Goal: Information Seeking & Learning: Learn about a topic

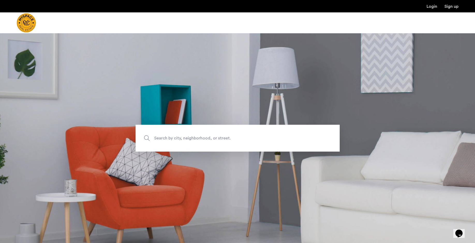
click at [192, 137] on span "Search by city, neighborhood, or street." at bounding box center [225, 138] width 143 height 7
click at [192, 137] on input "Search by city, neighborhood, or street." at bounding box center [238, 138] width 204 height 27
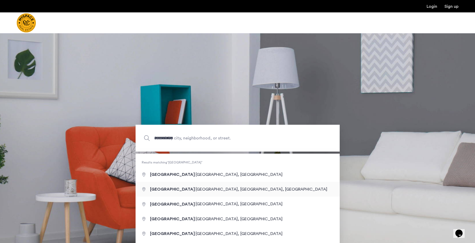
type input "**********"
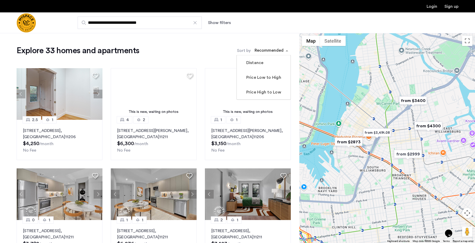
click at [288, 49] on span "sort-apartment" at bounding box center [287, 51] width 6 height 6
click at [266, 77] on label "Price Low to High" at bounding box center [263, 78] width 36 height 6
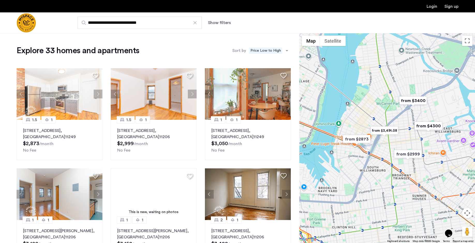
click at [224, 24] on button "Show filters" at bounding box center [219, 23] width 23 height 6
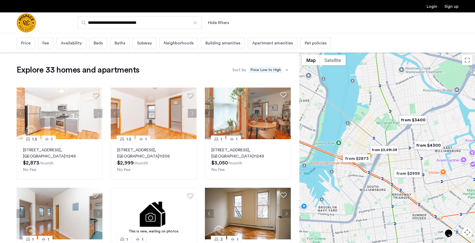
click at [97, 44] on span "Beds" at bounding box center [98, 43] width 9 height 6
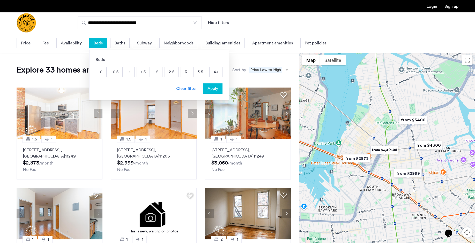
click at [183, 73] on p "3" at bounding box center [186, 72] width 10 height 10
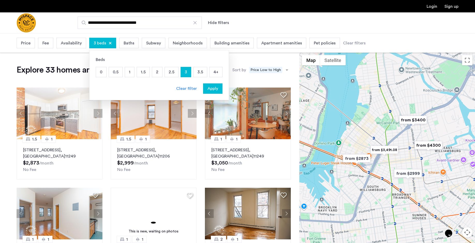
click at [210, 90] on span "Apply" at bounding box center [212, 89] width 11 height 6
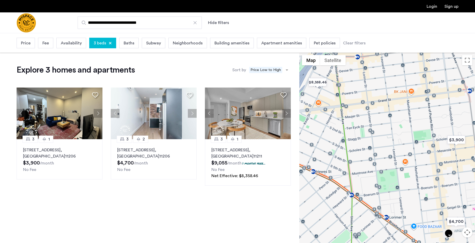
click at [109, 42] on div at bounding box center [110, 43] width 3 height 3
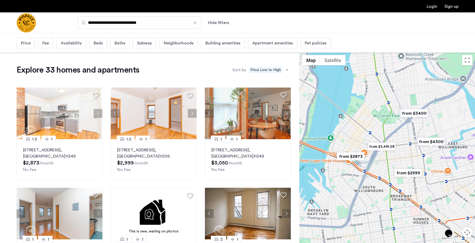
click at [98, 43] on span "Beds" at bounding box center [98, 43] width 9 height 6
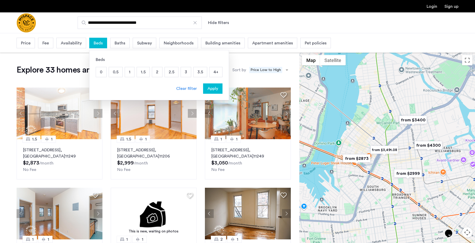
click at [157, 74] on p "2" at bounding box center [157, 72] width 10 height 10
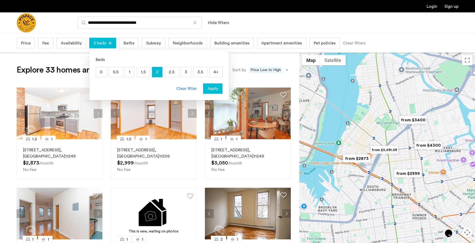
click at [215, 91] on span "Apply" at bounding box center [212, 89] width 11 height 6
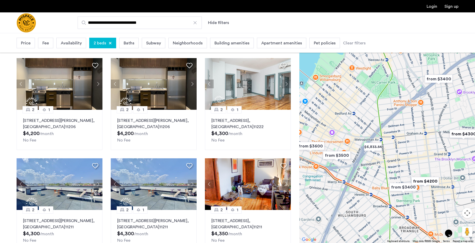
scroll to position [303, 0]
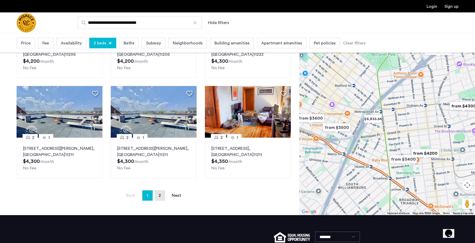
click at [159, 197] on span "2" at bounding box center [160, 196] width 2 height 4
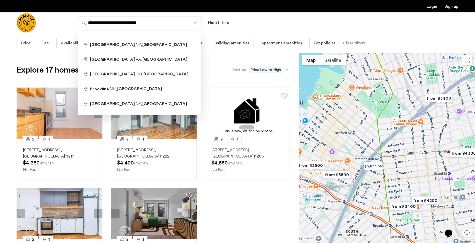
drag, startPoint x: 113, startPoint y: 23, endPoint x: 87, endPoint y: 23, distance: 26.1
click at [87, 23] on input "**********" at bounding box center [140, 23] width 124 height 12
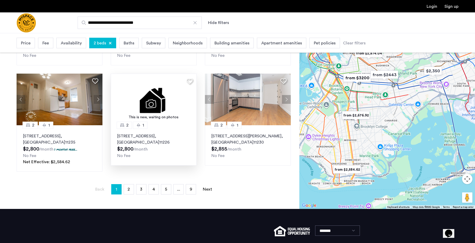
scroll to position [315, 0]
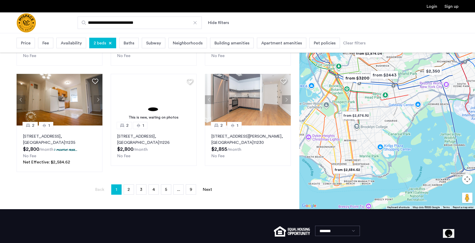
type input "**********"
click at [99, 44] on span "2 beds" at bounding box center [100, 43] width 12 height 6
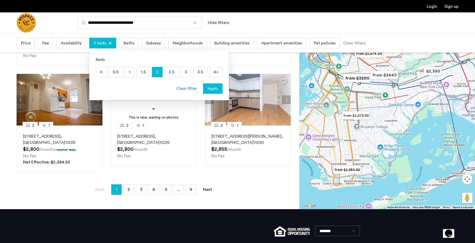
click at [183, 73] on p "3" at bounding box center [186, 72] width 10 height 10
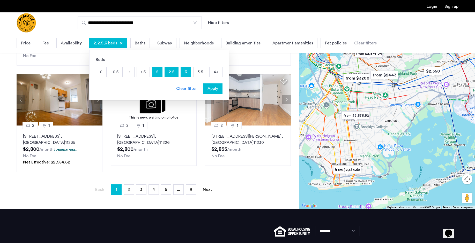
drag, startPoint x: 155, startPoint y: 73, endPoint x: 159, endPoint y: 73, distance: 3.9
click at [155, 73] on p "2" at bounding box center [157, 72] width 10 height 10
click at [215, 91] on span "Apply" at bounding box center [212, 89] width 11 height 6
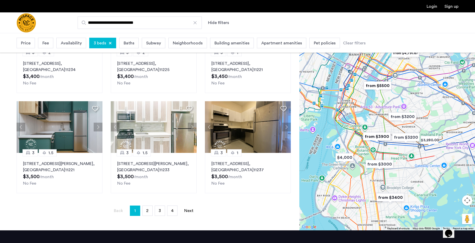
scroll to position [311, 0]
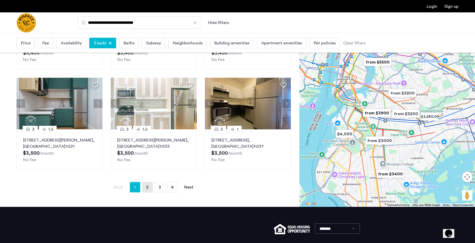
click at [149, 190] on link "page 2" at bounding box center [148, 188] width 10 height 10
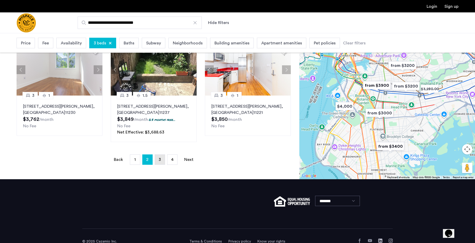
scroll to position [350, 0]
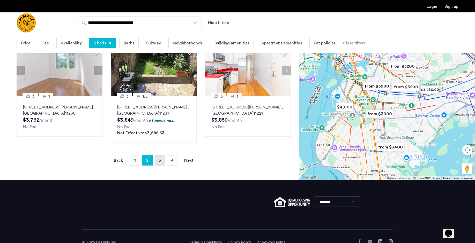
click at [161, 162] on link "page 3" at bounding box center [160, 161] width 10 height 10
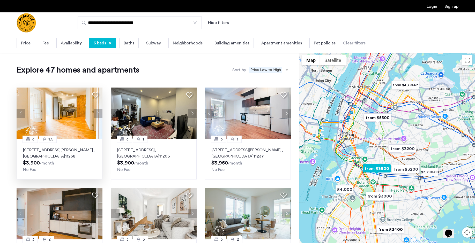
click at [98, 115] on button "Next apartment" at bounding box center [98, 113] width 9 height 9
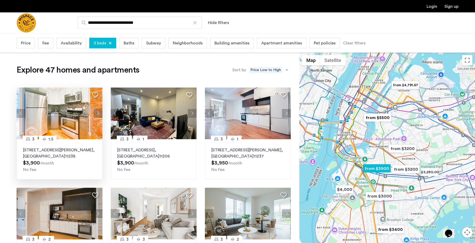
click at [98, 115] on button "Next apartment" at bounding box center [98, 113] width 9 height 9
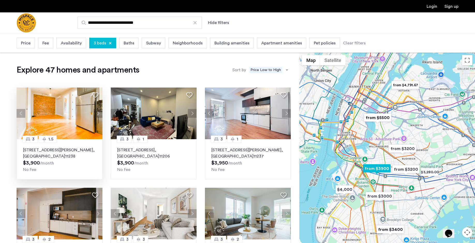
click at [98, 115] on button "Next apartment" at bounding box center [98, 113] width 9 height 9
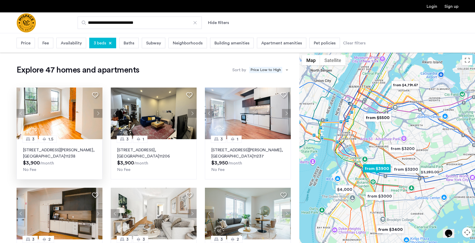
click at [98, 115] on button "Next apartment" at bounding box center [98, 113] width 9 height 9
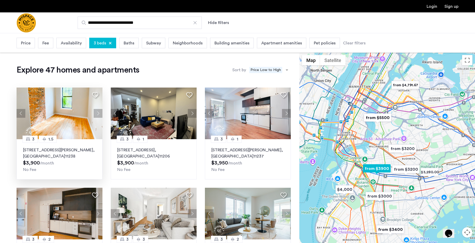
click at [98, 115] on button "Next apartment" at bounding box center [98, 113] width 9 height 9
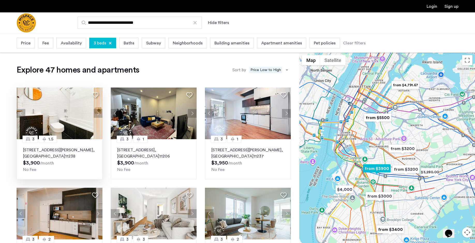
click at [98, 115] on button "Next apartment" at bounding box center [98, 113] width 9 height 9
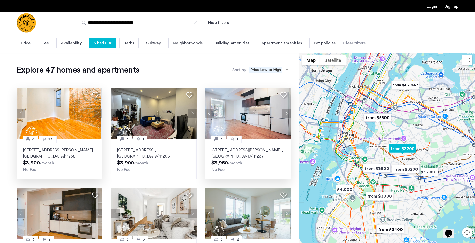
click at [288, 114] on button "Next apartment" at bounding box center [286, 113] width 9 height 9
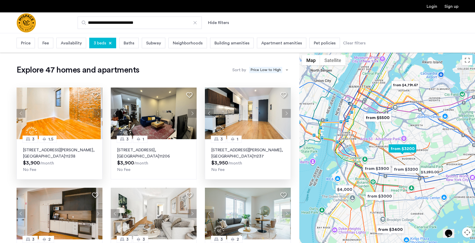
click at [288, 114] on button "Next apartment" at bounding box center [286, 113] width 9 height 9
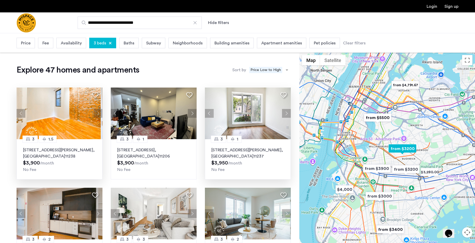
click at [288, 114] on button "Next apartment" at bounding box center [286, 113] width 9 height 9
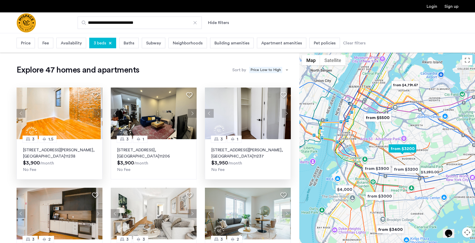
click at [288, 114] on button "Next apartment" at bounding box center [286, 113] width 9 height 9
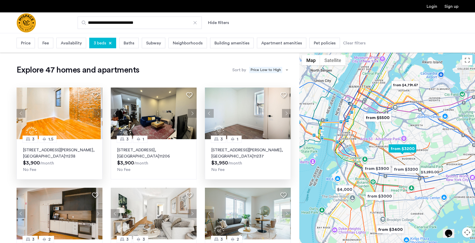
click at [288, 114] on button "Next apartment" at bounding box center [286, 113] width 9 height 9
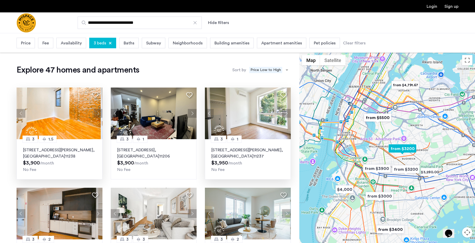
click at [288, 114] on button "Next apartment" at bounding box center [286, 113] width 9 height 9
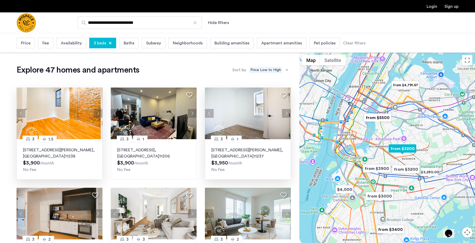
click at [248, 109] on img at bounding box center [248, 114] width 86 height 52
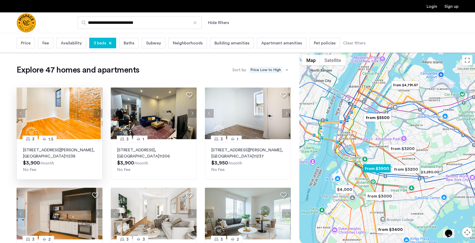
click at [69, 115] on img at bounding box center [60, 114] width 86 height 52
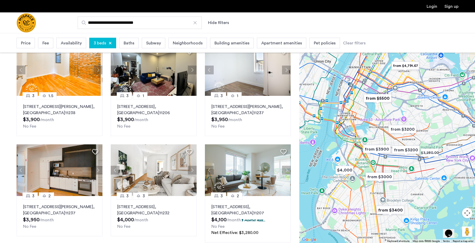
scroll to position [55, 0]
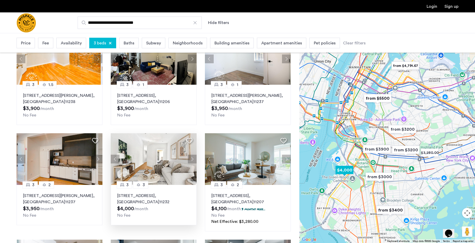
click at [192, 160] on button "Next apartment" at bounding box center [192, 159] width 9 height 9
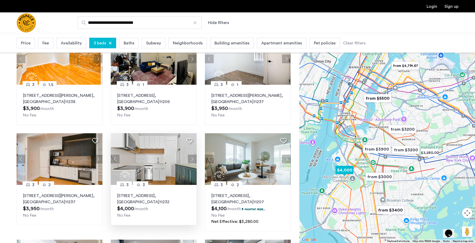
click at [192, 160] on button "Next apartment" at bounding box center [192, 159] width 9 height 9
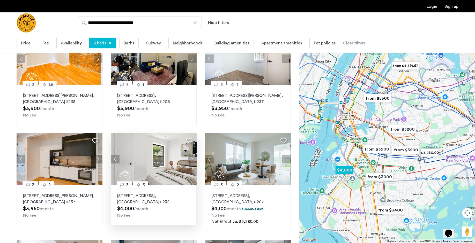
click at [192, 160] on button "Next apartment" at bounding box center [192, 159] width 9 height 9
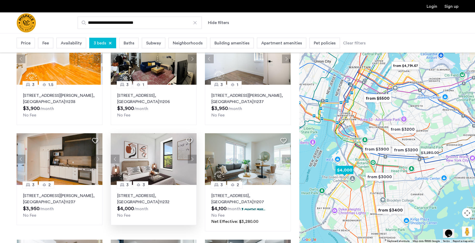
click at [157, 161] on img at bounding box center [154, 159] width 86 height 52
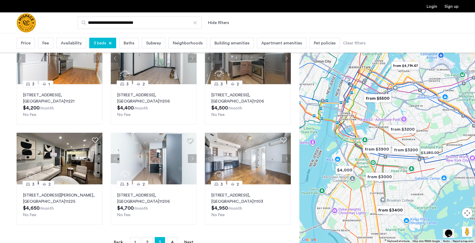
scroll to position [280, 0]
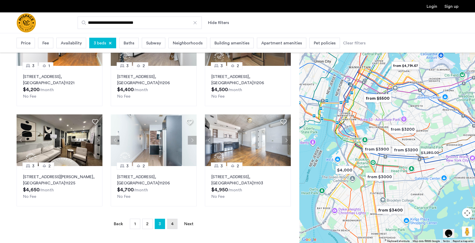
click at [174, 227] on link "page 4" at bounding box center [172, 224] width 10 height 10
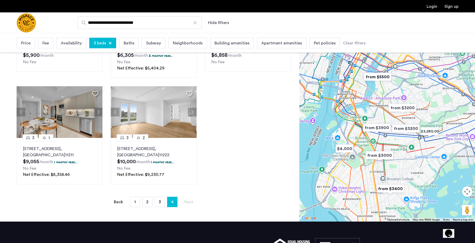
scroll to position [334, 0]
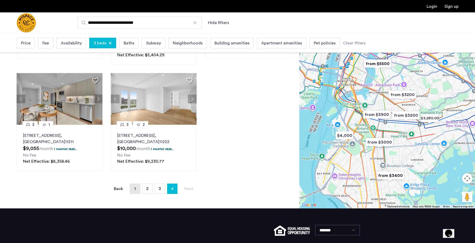
click at [134, 190] on span "1" at bounding box center [135, 189] width 2 height 4
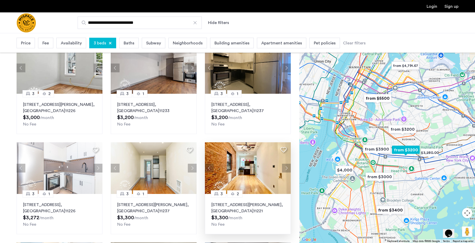
scroll to position [60, 0]
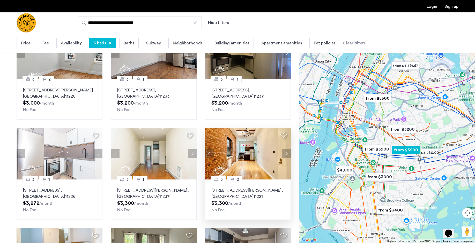
click at [253, 148] on img at bounding box center [248, 154] width 86 height 52
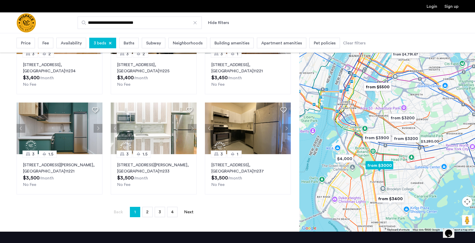
scroll to position [305, 0]
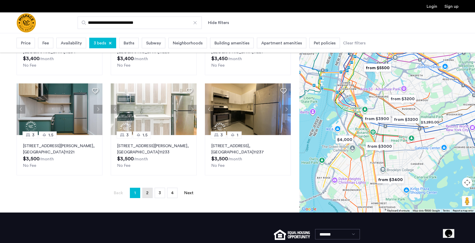
click at [147, 196] on link "page 2" at bounding box center [148, 193] width 10 height 10
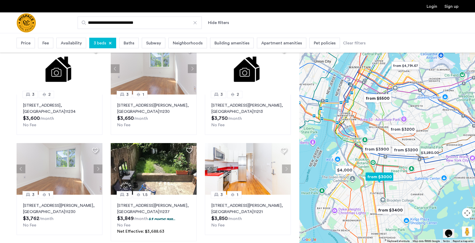
scroll to position [311, 0]
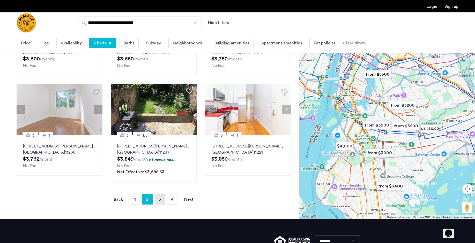
click at [160, 201] on span "3" at bounding box center [160, 200] width 2 height 4
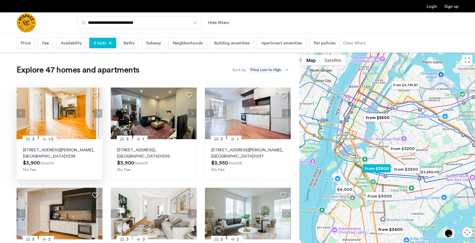
click at [53, 108] on img at bounding box center [60, 114] width 86 height 52
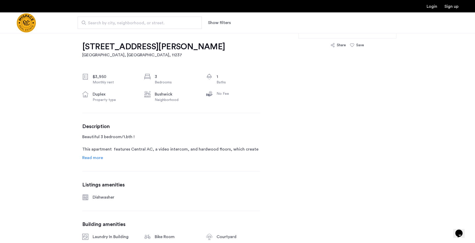
scroll to position [160, 0]
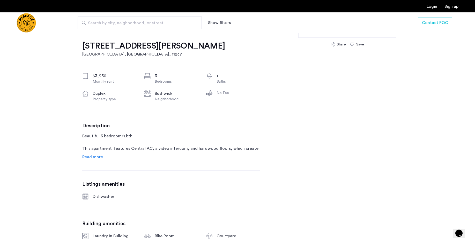
click at [97, 158] on span "Read more" at bounding box center [92, 157] width 21 height 4
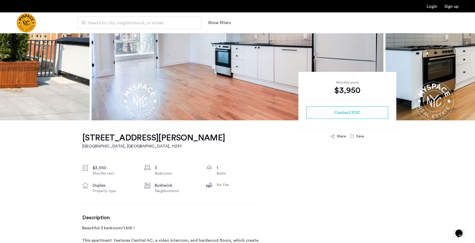
scroll to position [0, 0]
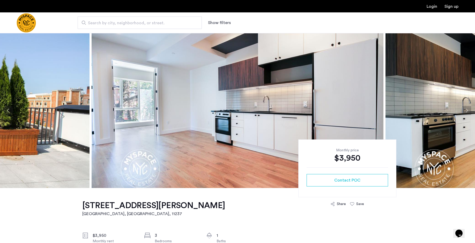
click at [243, 113] on img at bounding box center [238, 110] width 292 height 155
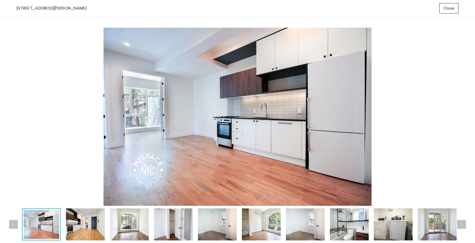
click at [39, 37] on img at bounding box center [238, 117] width 442 height 179
click at [446, 11] on span "Close" at bounding box center [448, 8] width 11 height 6
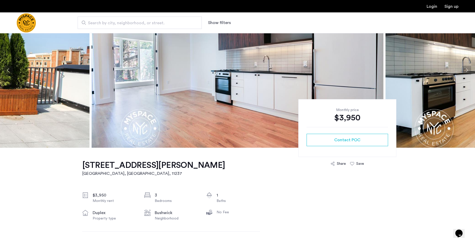
scroll to position [42, 0]
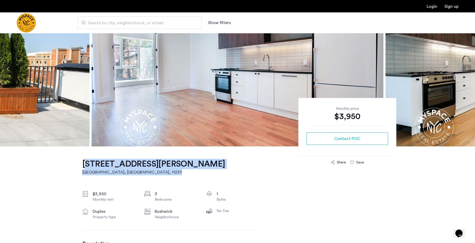
drag, startPoint x: 180, startPoint y: 166, endPoint x: 84, endPoint y: 166, distance: 95.7
copy link "1534 Putnam Ave, Unit 2B Brooklyn, NY , 11237"
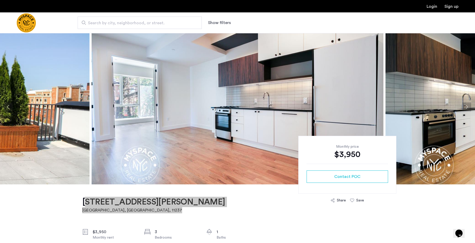
scroll to position [0, 0]
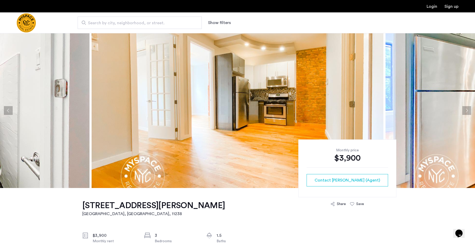
click at [213, 95] on img at bounding box center [238, 110] width 292 height 155
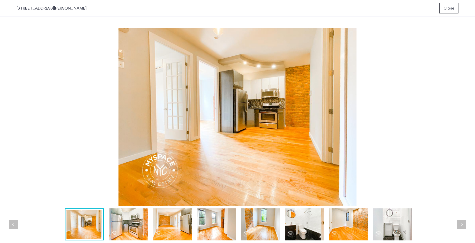
click at [462, 226] on button "Next apartment" at bounding box center [461, 224] width 9 height 9
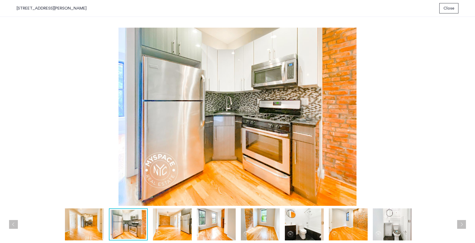
click at [462, 226] on button "Next apartment" at bounding box center [461, 224] width 9 height 9
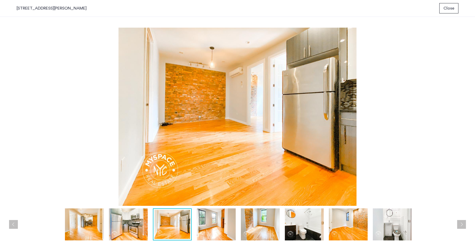
click at [462, 226] on button "Next apartment" at bounding box center [461, 224] width 9 height 9
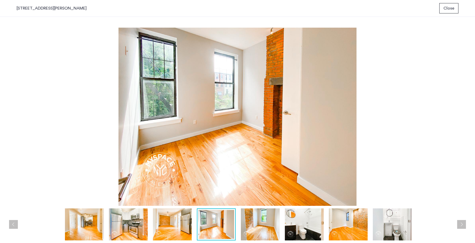
click at [462, 226] on button "Next apartment" at bounding box center [461, 224] width 9 height 9
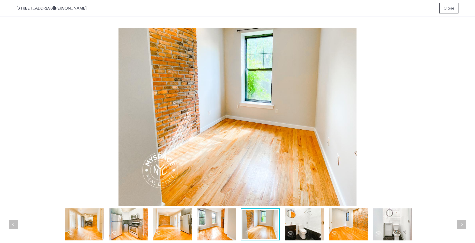
click at [462, 226] on button "Next apartment" at bounding box center [461, 224] width 9 height 9
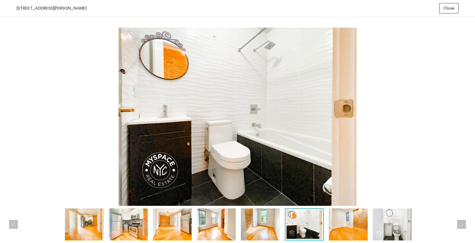
click at [462, 226] on button "Next apartment" at bounding box center [461, 224] width 9 height 9
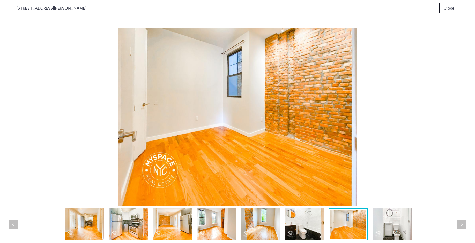
click at [462, 226] on button "Next apartment" at bounding box center [461, 224] width 9 height 9
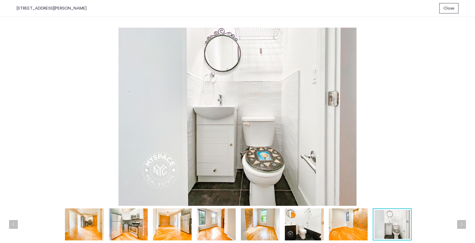
click at [462, 226] on button "Next apartment" at bounding box center [461, 224] width 9 height 9
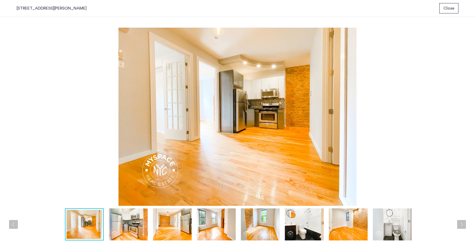
click at [462, 226] on button "Next apartment" at bounding box center [461, 224] width 9 height 9
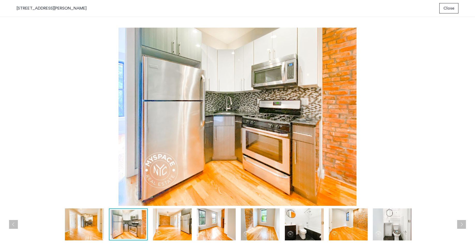
click at [462, 226] on button "Next apartment" at bounding box center [461, 224] width 9 height 9
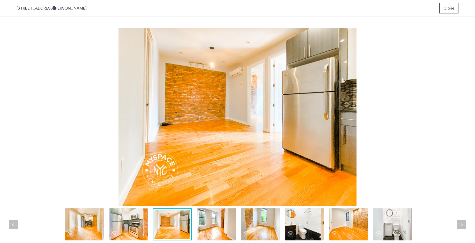
click at [462, 226] on button "Next apartment" at bounding box center [461, 224] width 9 height 9
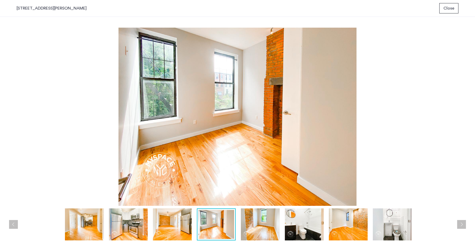
click at [462, 226] on button "Next apartment" at bounding box center [461, 224] width 9 height 9
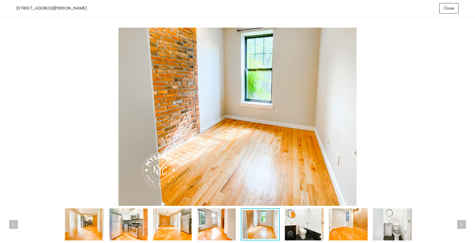
click at [462, 226] on button "Next apartment" at bounding box center [461, 224] width 9 height 9
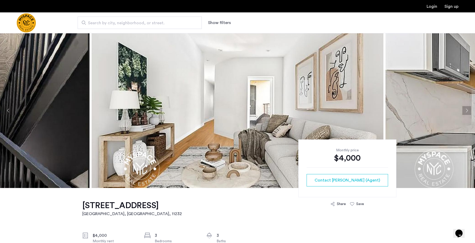
click at [269, 102] on img at bounding box center [238, 110] width 292 height 155
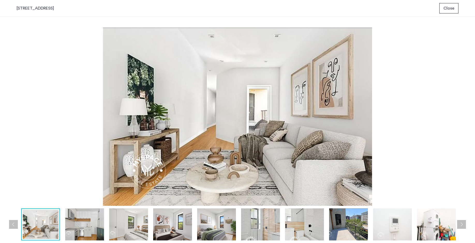
click at [460, 226] on button "Next apartment" at bounding box center [461, 224] width 9 height 9
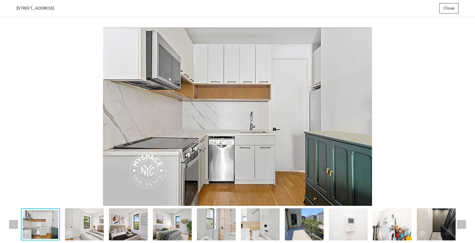
click at [460, 226] on button "Next apartment" at bounding box center [461, 224] width 9 height 9
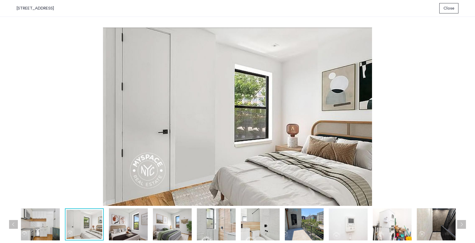
click at [460, 226] on button "Next apartment" at bounding box center [461, 224] width 9 height 9
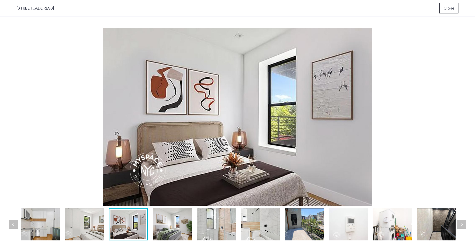
click at [460, 226] on button "Next apartment" at bounding box center [461, 224] width 9 height 9
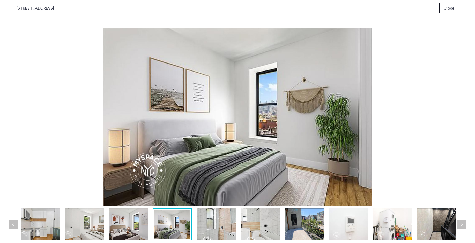
click at [460, 226] on button "Next apartment" at bounding box center [461, 224] width 9 height 9
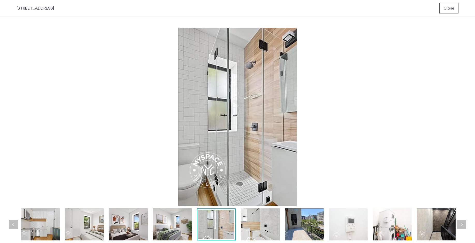
click at [460, 226] on button "Next apartment" at bounding box center [461, 224] width 9 height 9
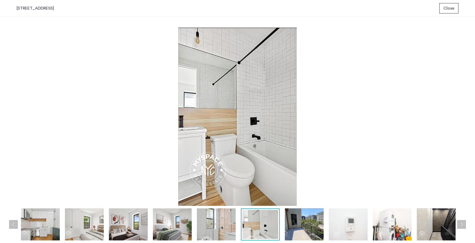
click at [460, 226] on button "Next apartment" at bounding box center [461, 224] width 9 height 9
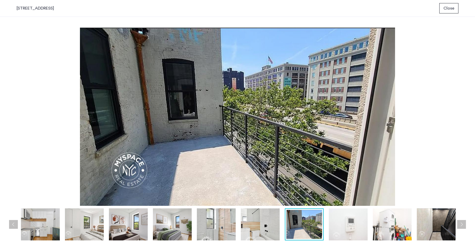
click at [460, 226] on button "Next apartment" at bounding box center [461, 224] width 9 height 9
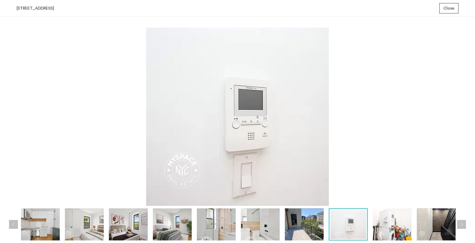
click at [460, 226] on button "Next apartment" at bounding box center [461, 224] width 9 height 9
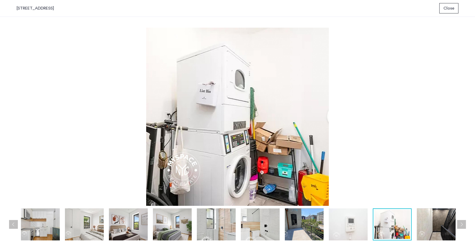
click at [460, 226] on button "Next apartment" at bounding box center [461, 224] width 9 height 9
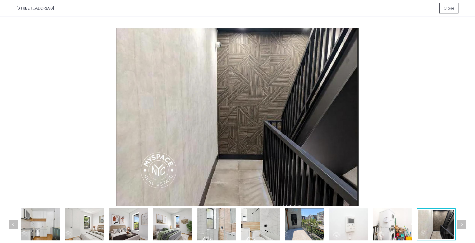
click at [460, 226] on button "Next apartment" at bounding box center [461, 224] width 9 height 9
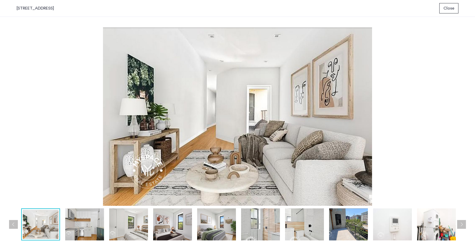
click at [460, 226] on button "Next apartment" at bounding box center [461, 224] width 9 height 9
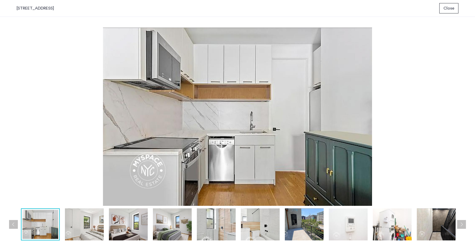
click at [450, 11] on span "Close" at bounding box center [448, 8] width 11 height 6
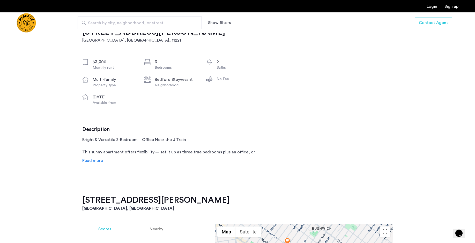
scroll to position [207, 0]
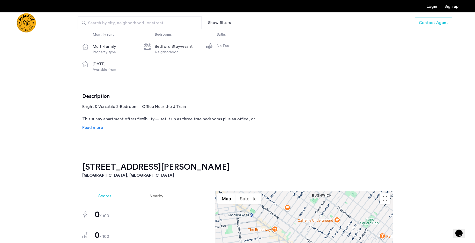
click at [97, 128] on span "Read more" at bounding box center [92, 128] width 21 height 4
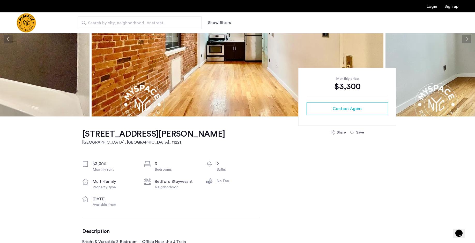
scroll to position [38, 0]
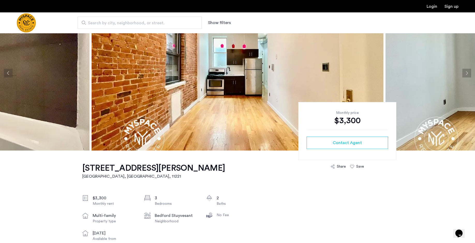
click at [221, 86] on img at bounding box center [238, 73] width 292 height 155
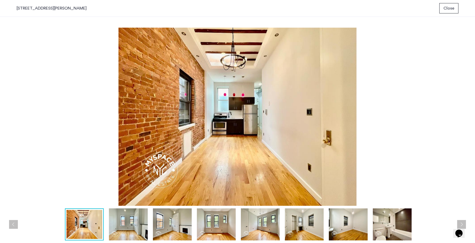
scroll to position [0, 0]
click at [462, 224] on button "Next apartment" at bounding box center [461, 224] width 9 height 9
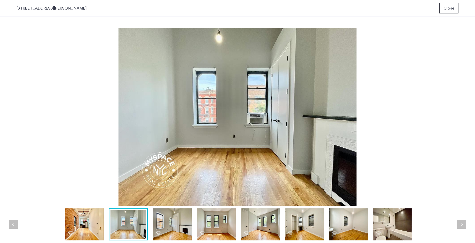
click at [462, 224] on button "Next apartment" at bounding box center [461, 224] width 9 height 9
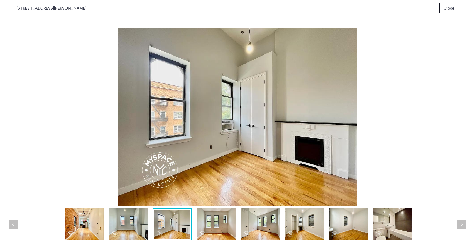
click at [462, 225] on button "Next apartment" at bounding box center [461, 224] width 9 height 9
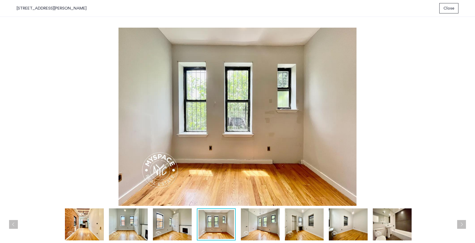
click at [462, 225] on button "Next apartment" at bounding box center [461, 224] width 9 height 9
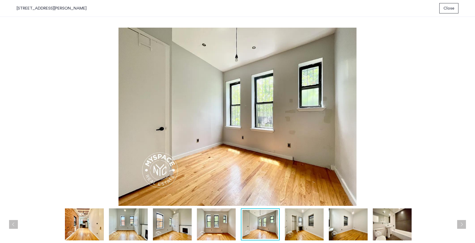
click at [462, 225] on button "Next apartment" at bounding box center [461, 224] width 9 height 9
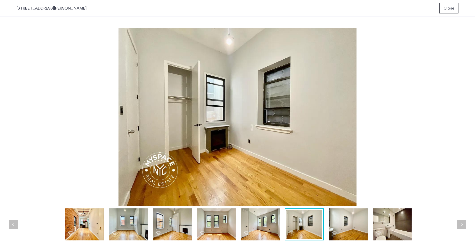
click at [462, 225] on button "Next apartment" at bounding box center [461, 224] width 9 height 9
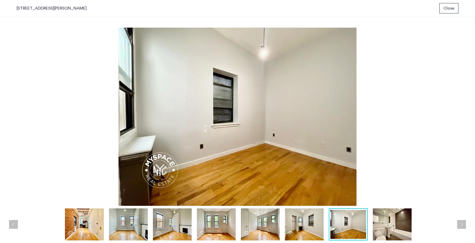
click at [462, 225] on button "Next apartment" at bounding box center [461, 224] width 9 height 9
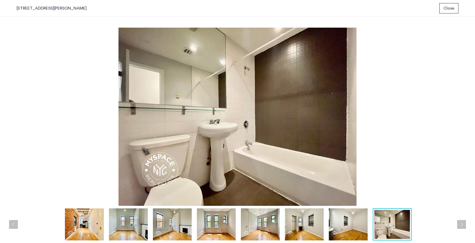
click at [462, 225] on button "Next apartment" at bounding box center [461, 224] width 9 height 9
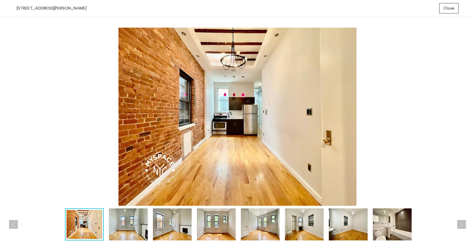
click at [462, 225] on button "Next apartment" at bounding box center [461, 224] width 9 height 9
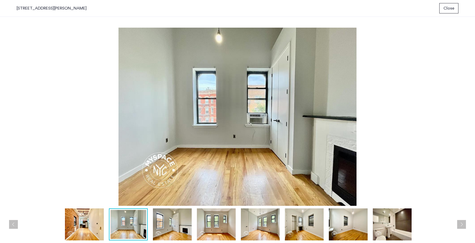
click at [462, 225] on button "Next apartment" at bounding box center [461, 224] width 9 height 9
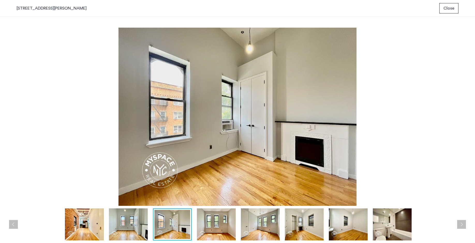
click at [462, 225] on button "Next apartment" at bounding box center [461, 224] width 9 height 9
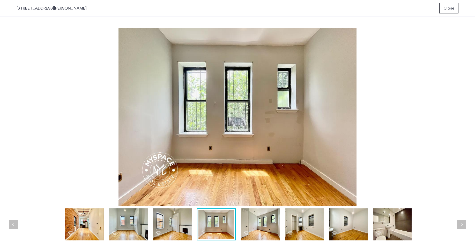
click at [462, 225] on button "Next apartment" at bounding box center [461, 224] width 9 height 9
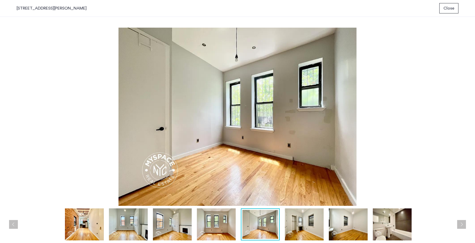
click at [447, 11] on span "Close" at bounding box center [448, 8] width 11 height 6
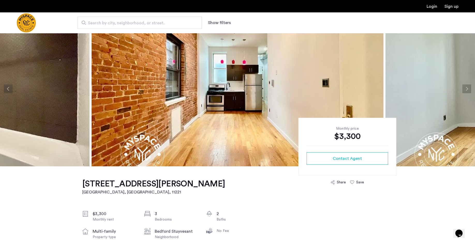
scroll to position [27, 0]
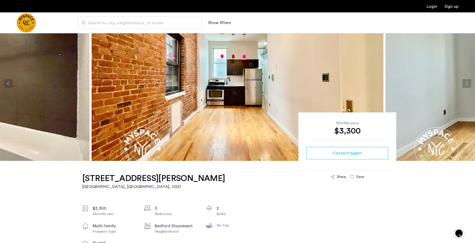
click at [119, 186] on h2 "Brooklyn, NY , 11221" at bounding box center [153, 187] width 143 height 6
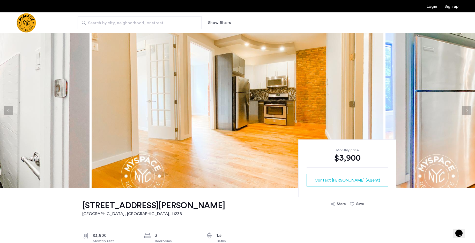
click at [110, 212] on h2 "[GEOGRAPHIC_DATA], [GEOGRAPHIC_DATA] , 11238" at bounding box center [153, 214] width 143 height 6
